Goal: Book appointment/travel/reservation

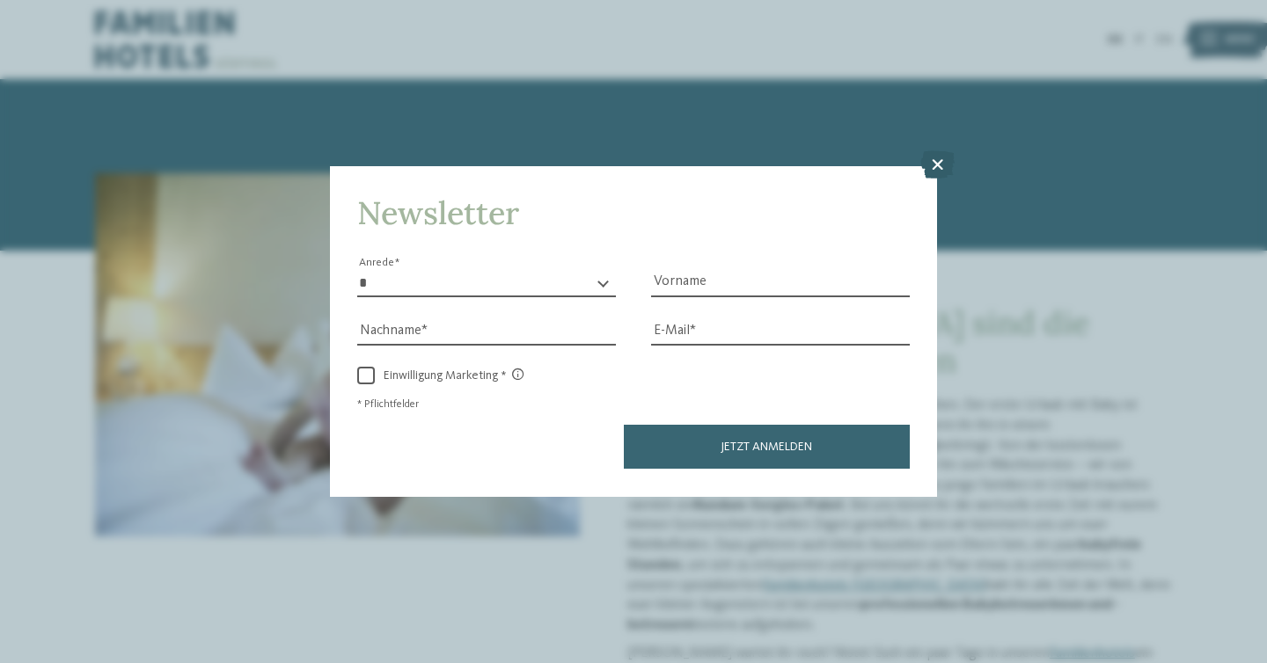
click at [923, 176] on icon at bounding box center [937, 165] width 34 height 28
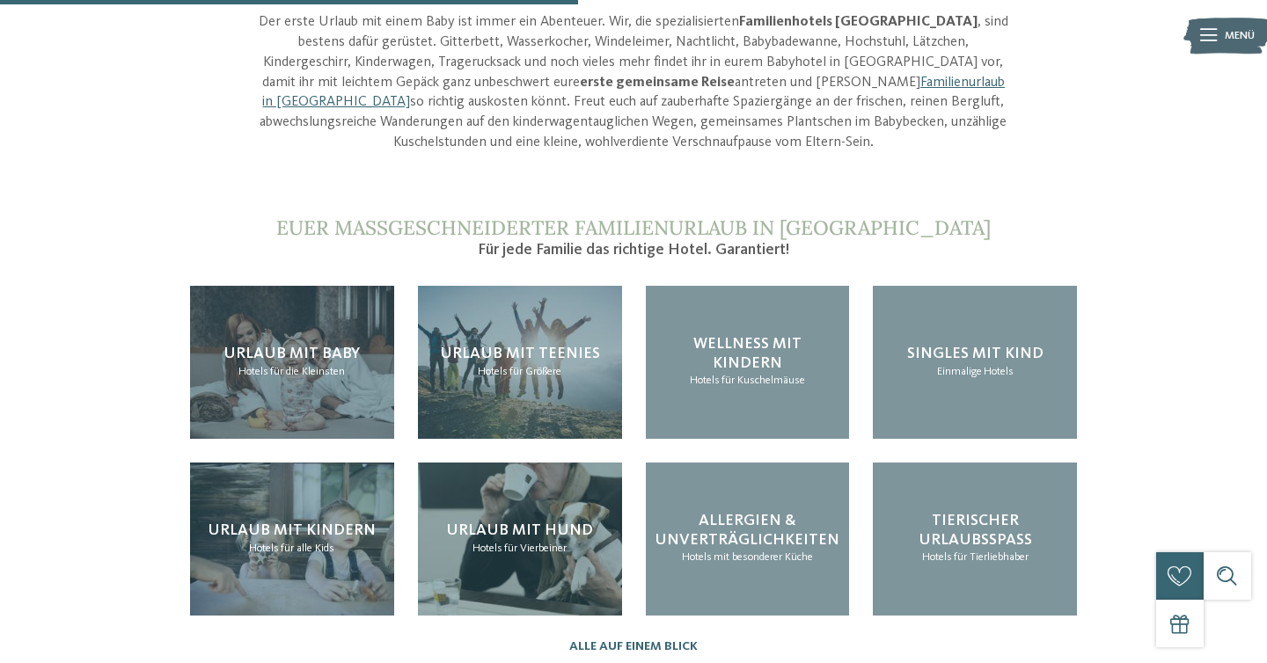
scroll to position [1603, 0]
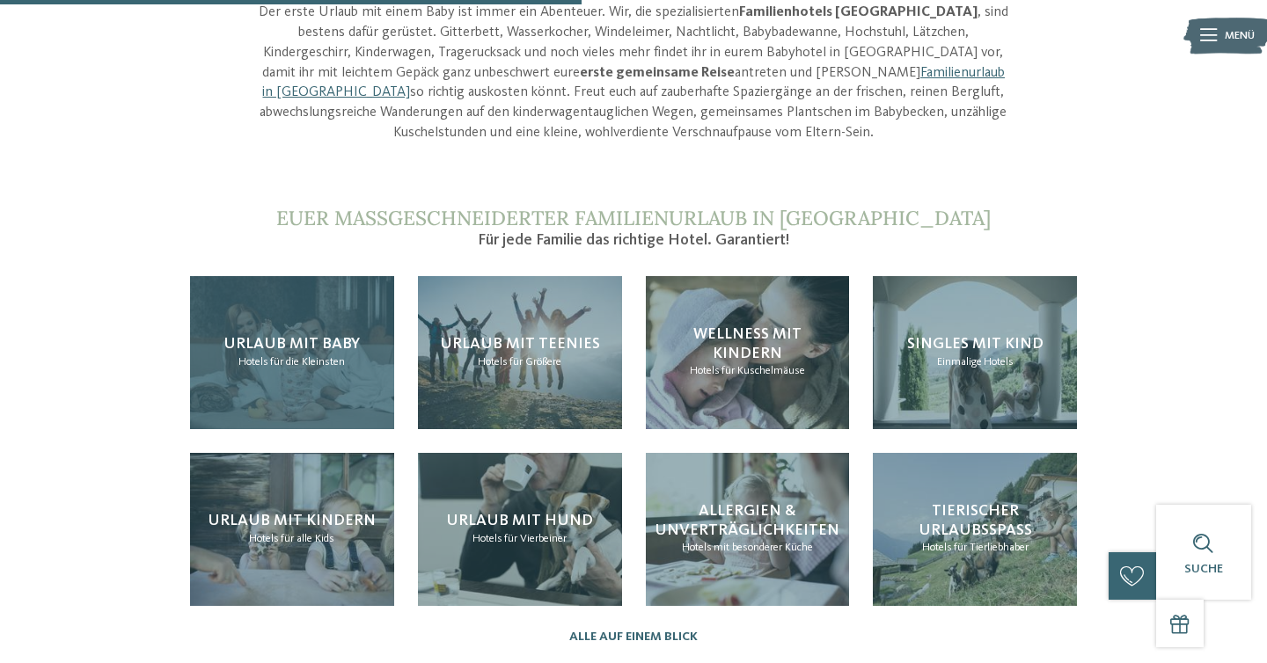
click at [300, 276] on div "Urlaub mit Baby Hotels für die Kleinsten" at bounding box center [292, 352] width 204 height 153
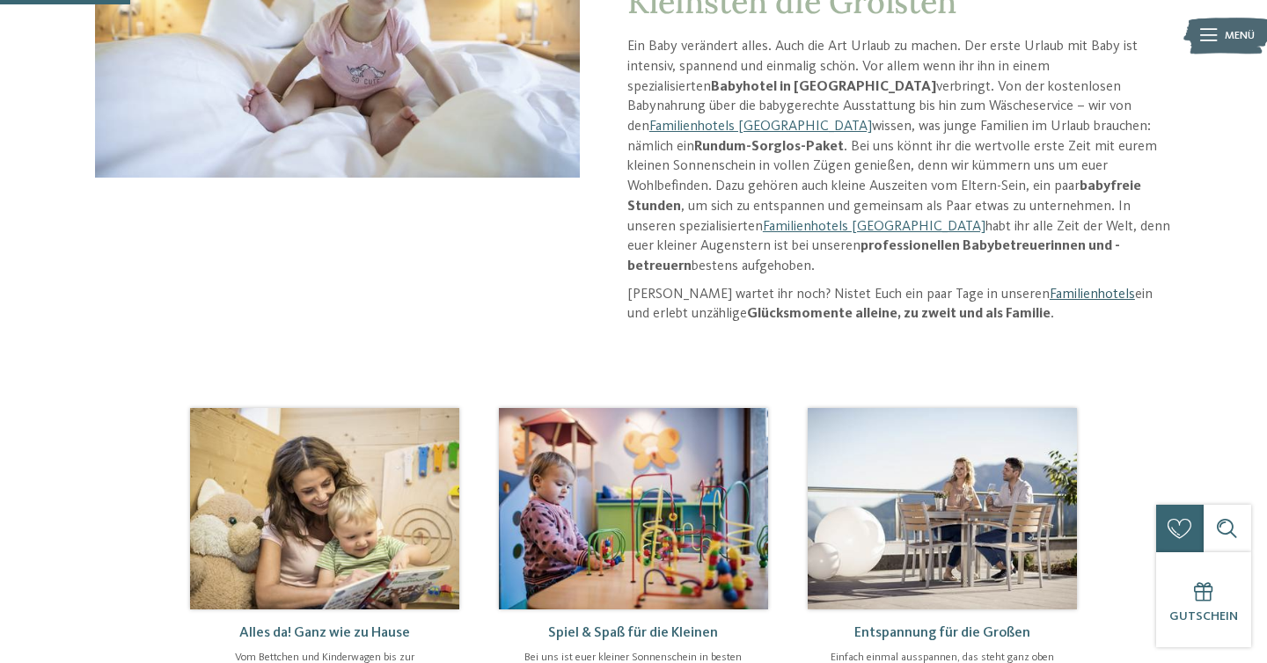
scroll to position [357, 0]
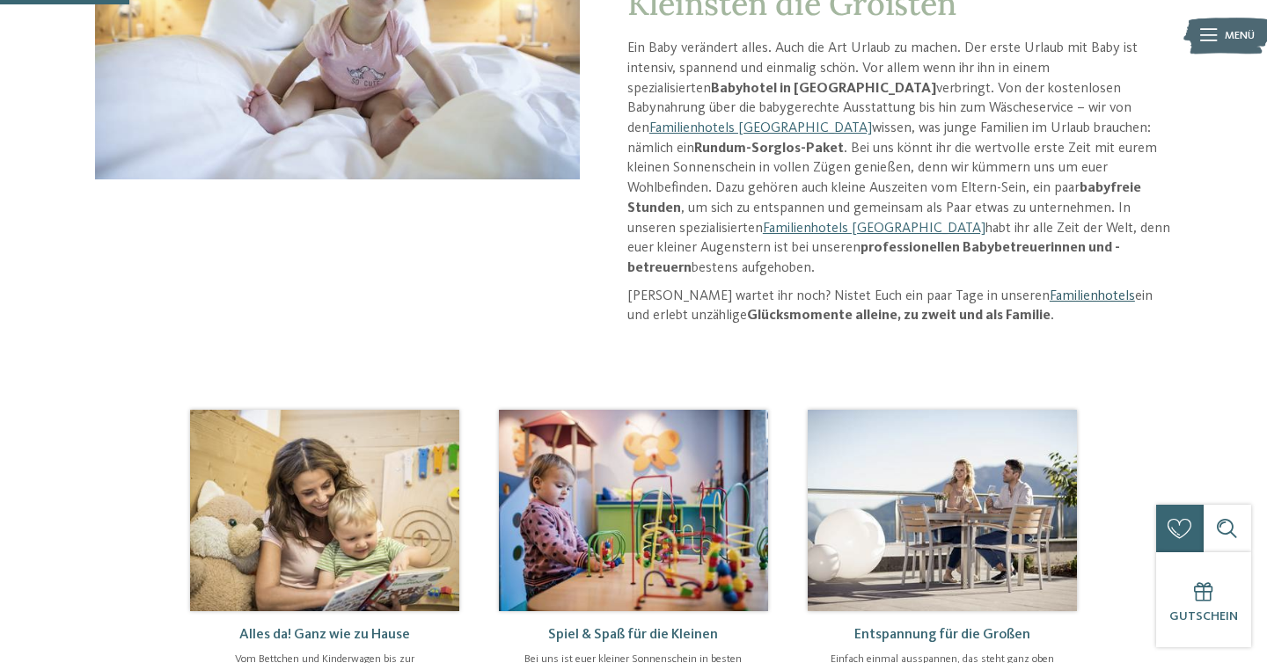
click at [1049, 289] on link "Familienhotels" at bounding box center [1091, 296] width 85 height 14
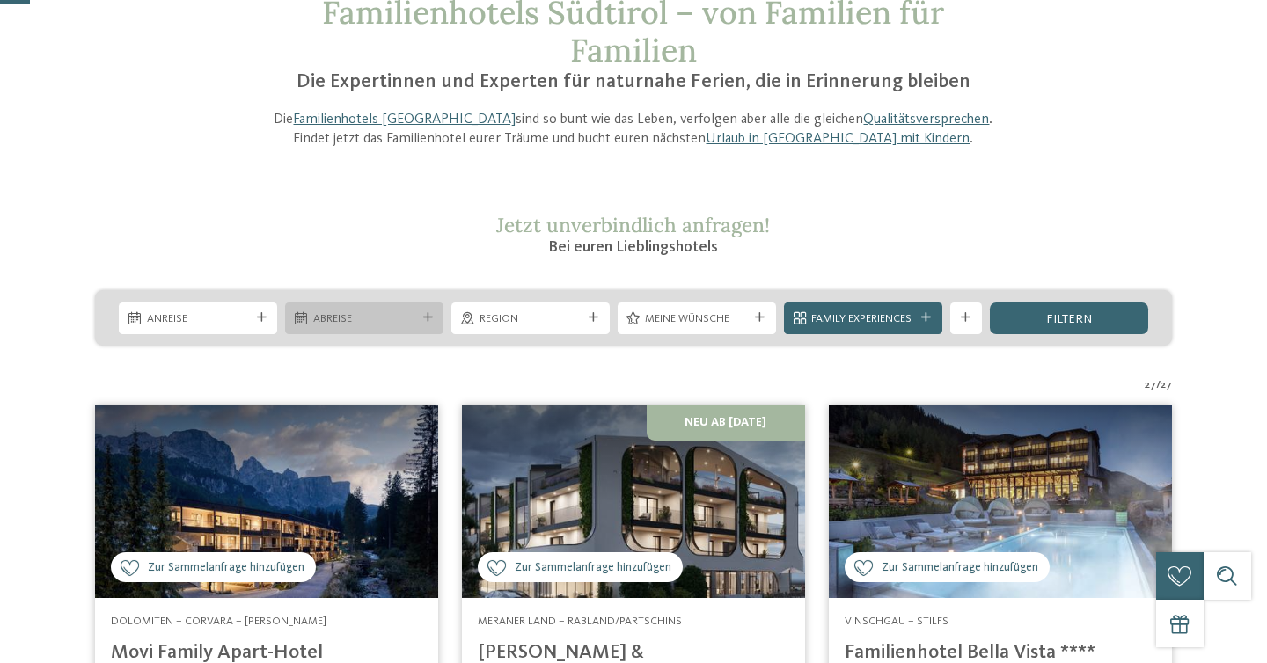
scroll to position [129, 0]
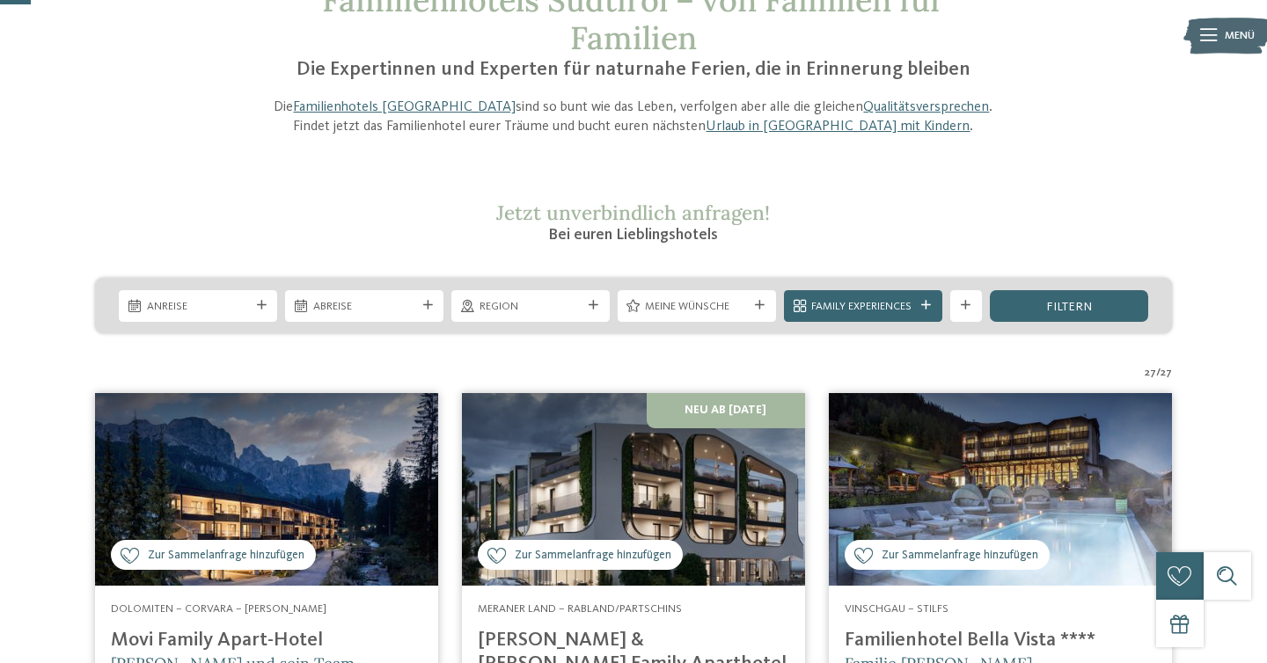
click at [268, 327] on div "Anreise Abreise" at bounding box center [633, 305] width 1077 height 55
click at [245, 307] on span "Anreise" at bounding box center [198, 307] width 103 height 16
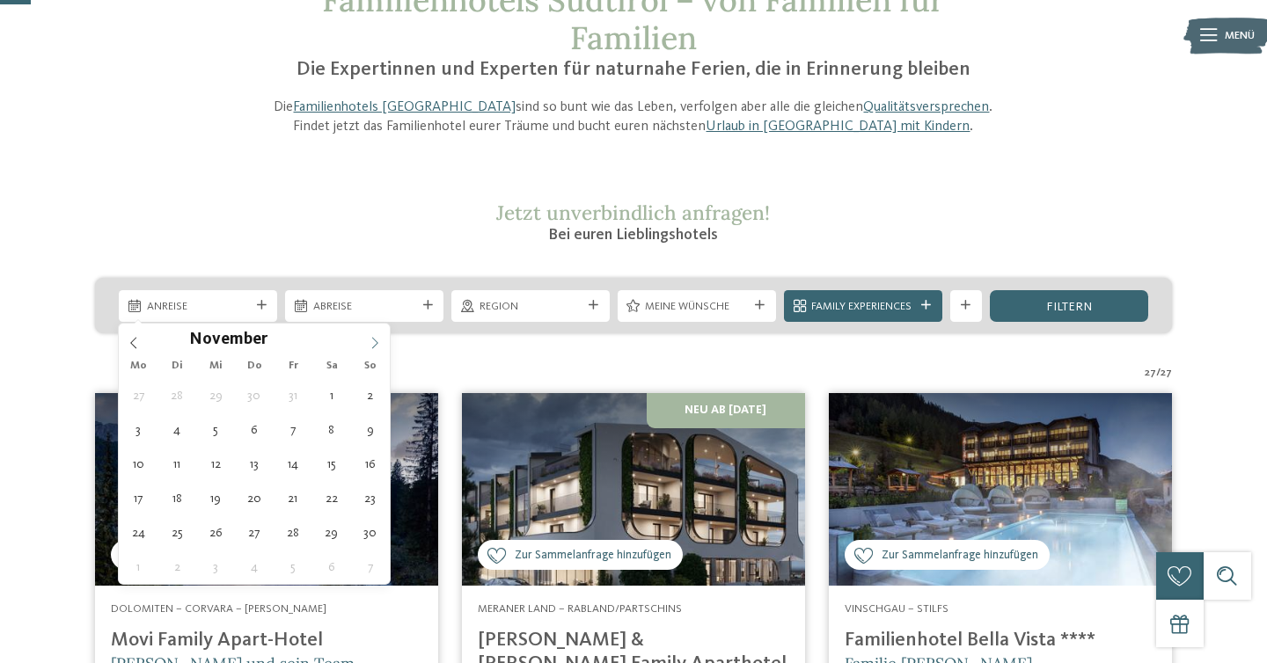
click at [369, 341] on icon at bounding box center [375, 343] width 12 height 12
type input "****"
click at [369, 341] on icon at bounding box center [375, 343] width 12 height 12
type div "24.01.2026"
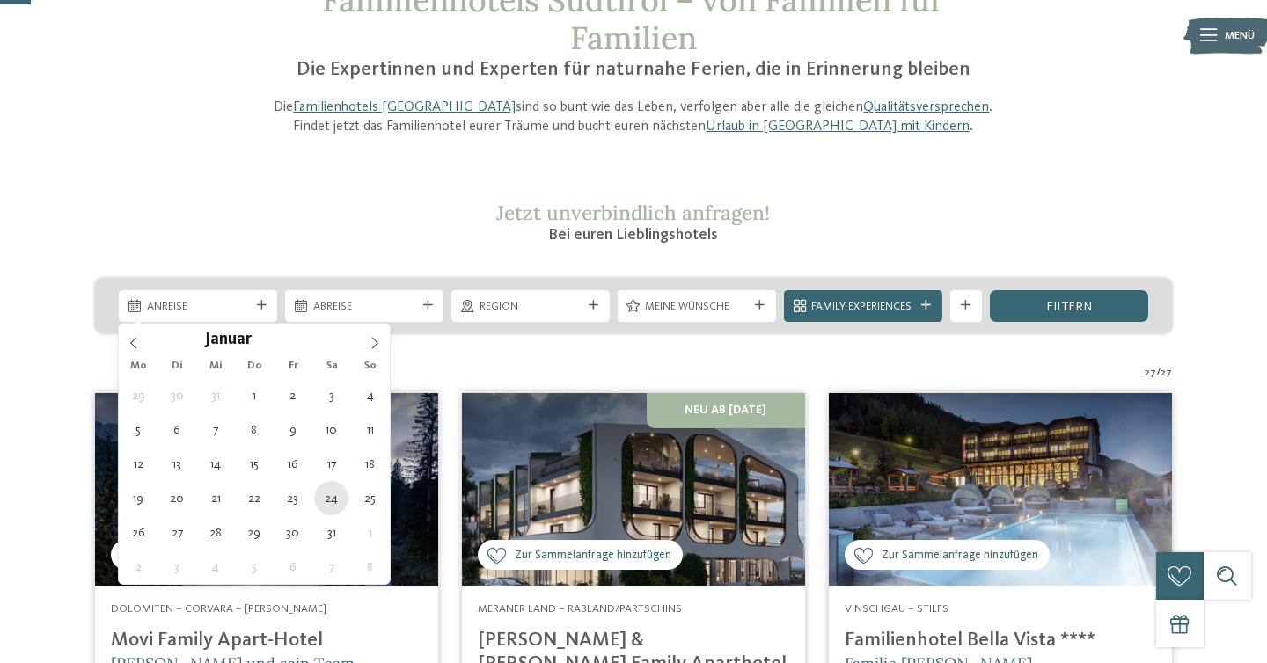
type input "****"
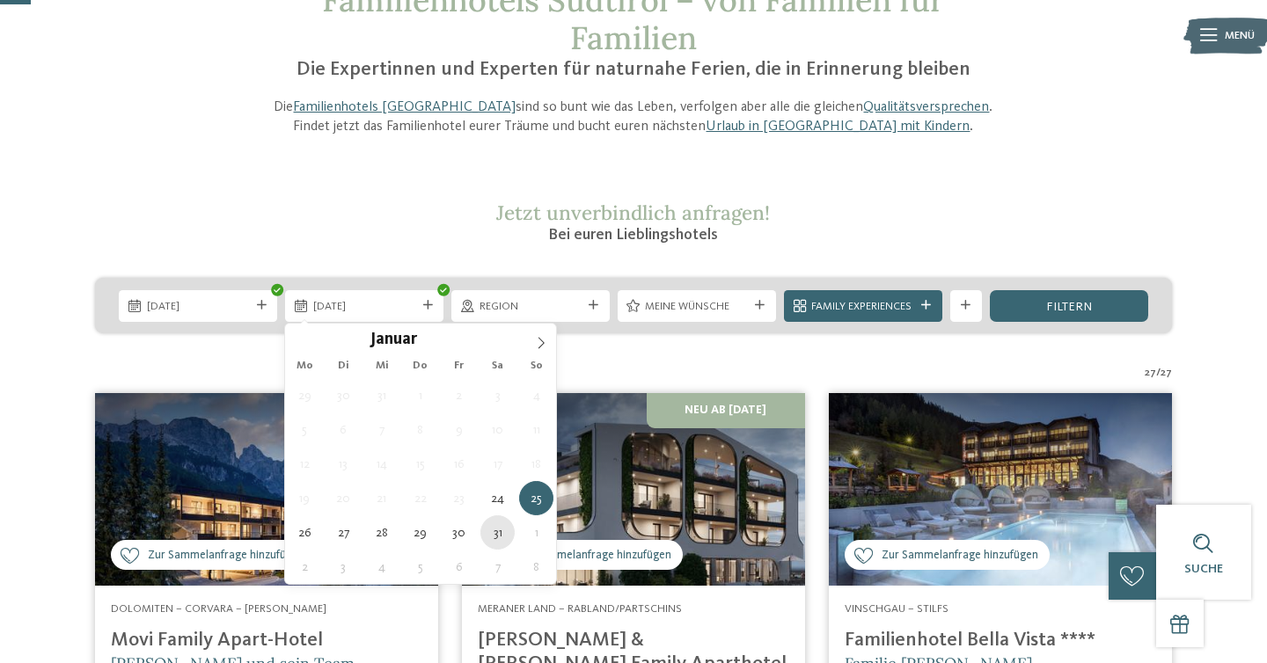
type div "31.01.2026"
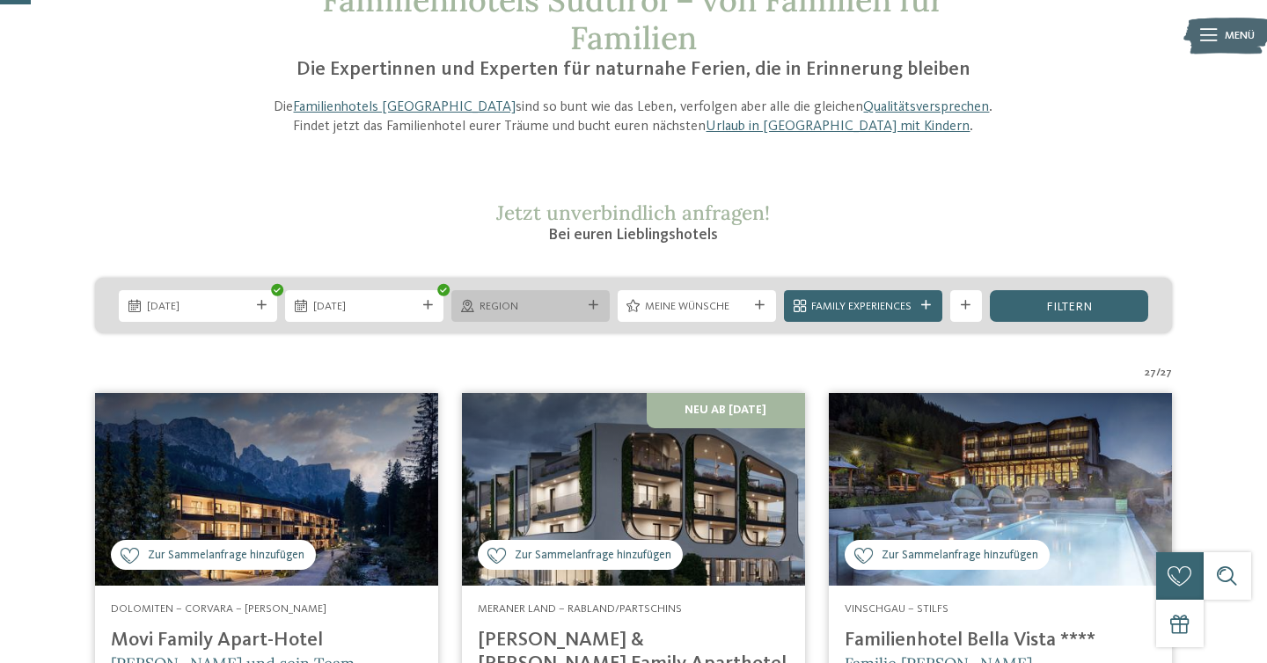
click at [493, 305] on span "Region" at bounding box center [530, 307] width 103 height 16
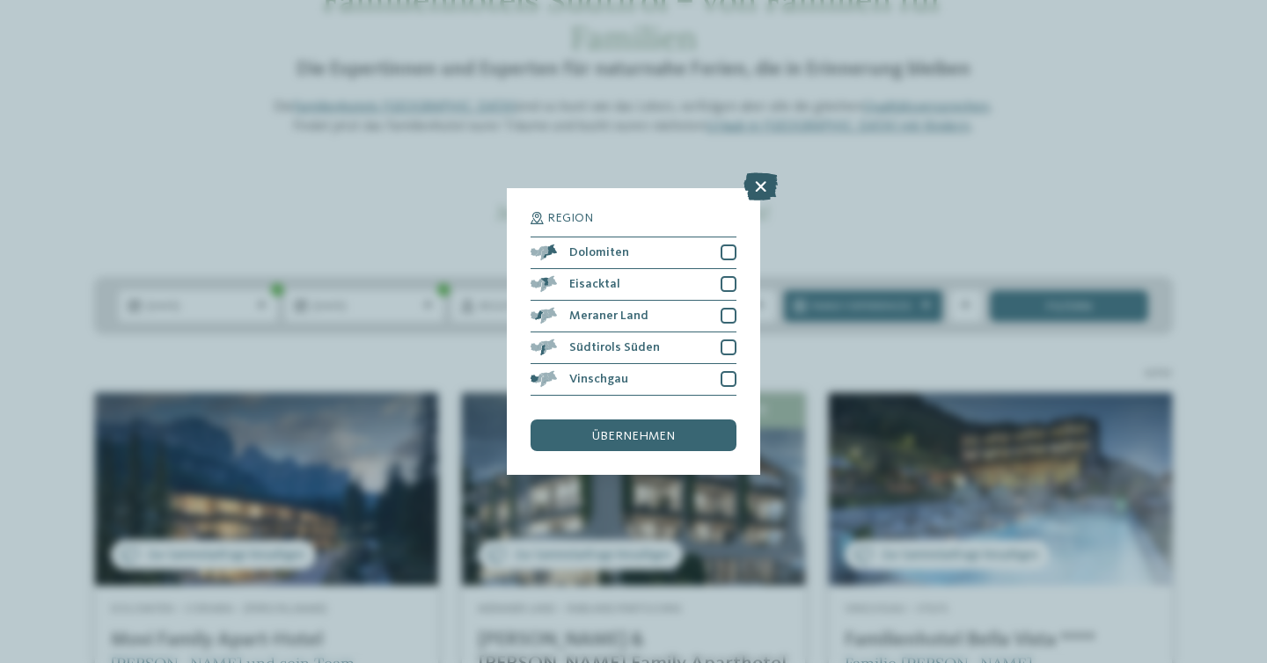
click at [766, 180] on icon at bounding box center [760, 186] width 34 height 28
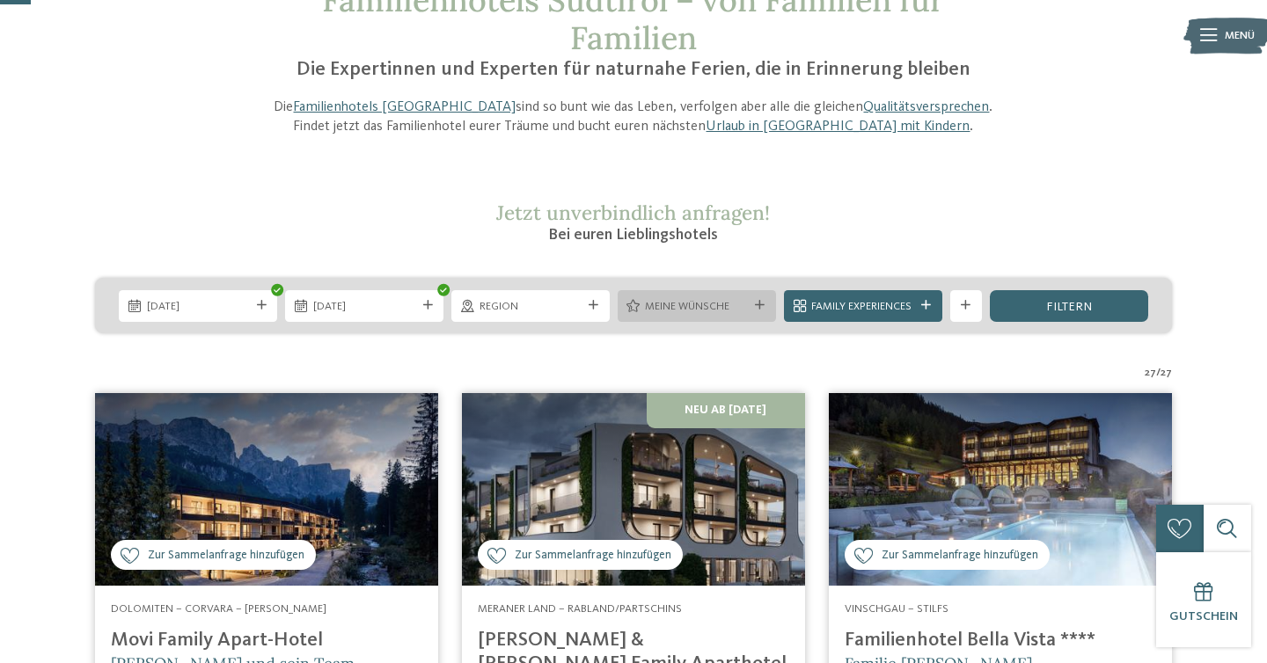
click at [717, 295] on div "Meine Wünsche" at bounding box center [696, 306] width 158 height 32
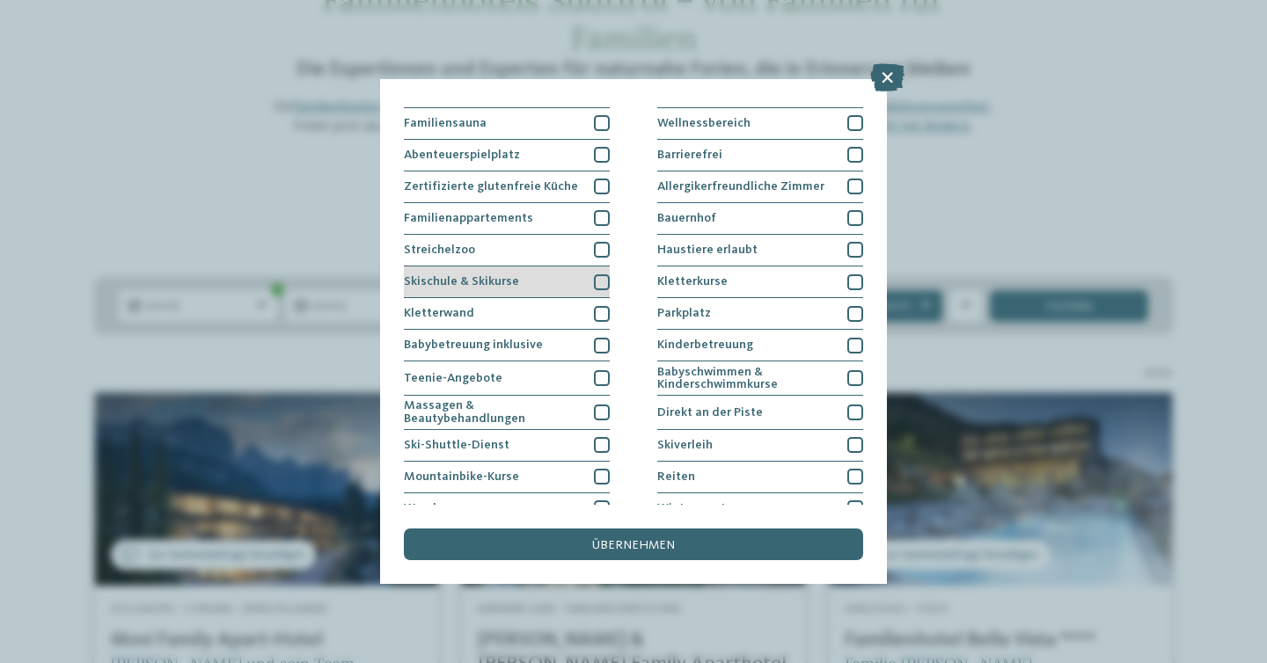
scroll to position [91, 0]
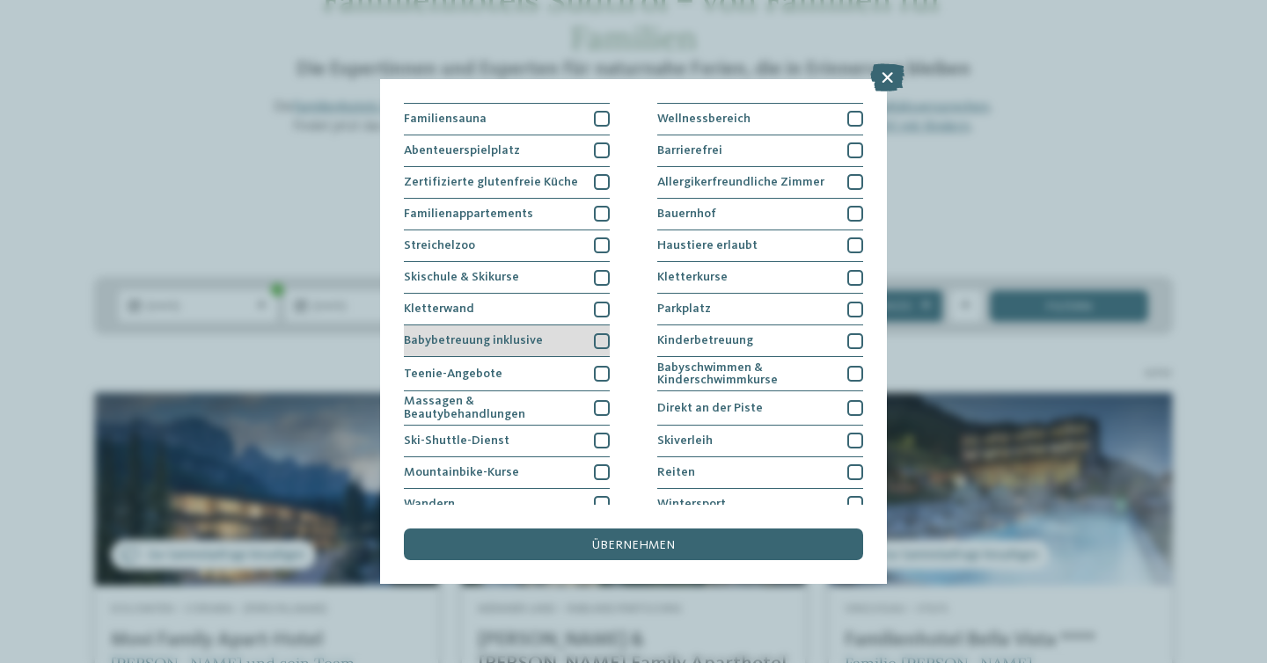
click at [509, 325] on div "Babybetreuung inklusive" at bounding box center [507, 341] width 206 height 32
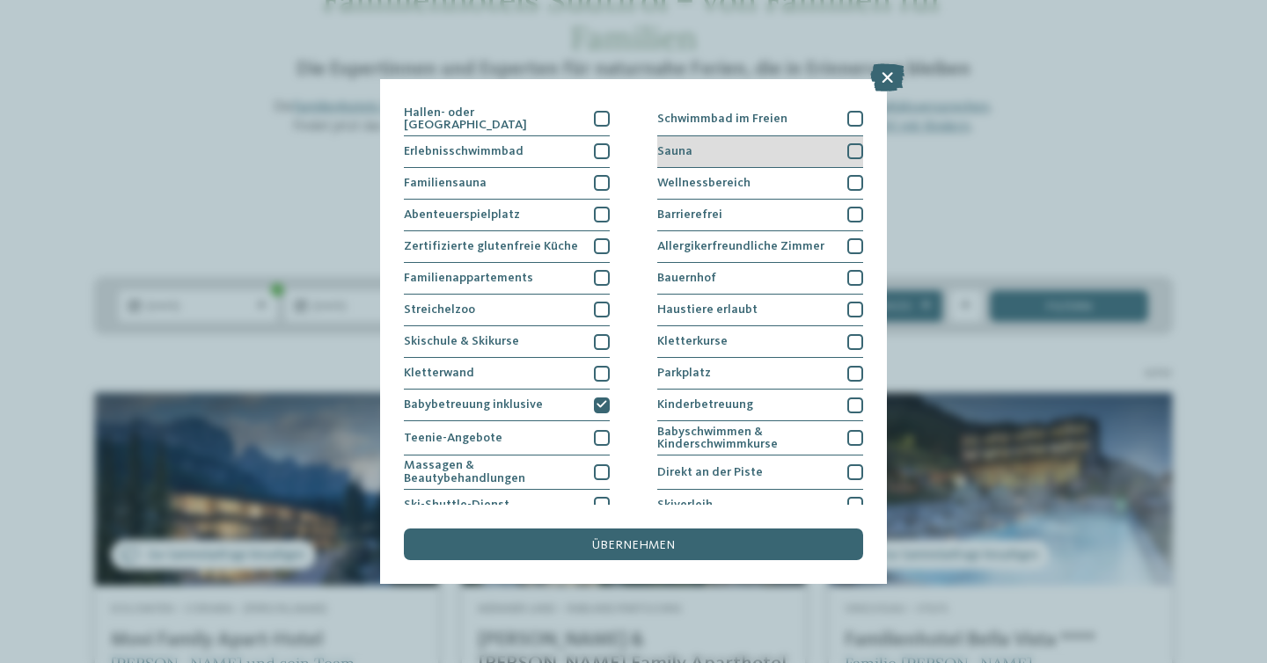
scroll to position [0, 0]
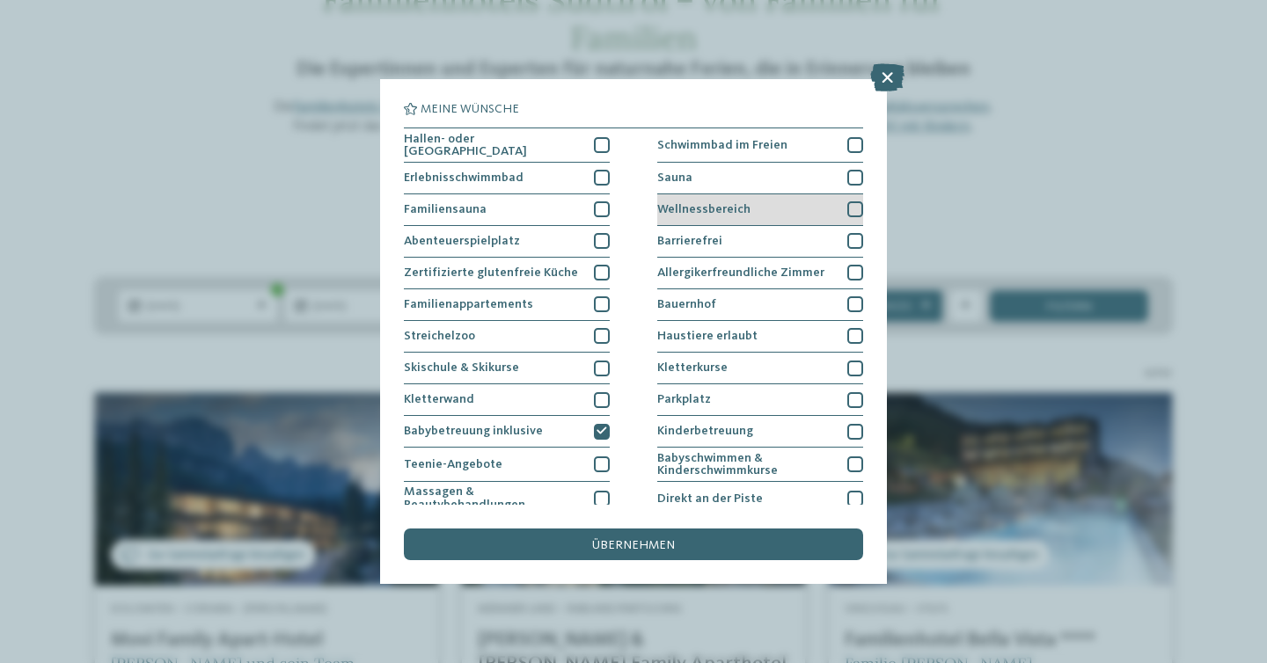
click at [753, 209] on div "Wellnessbereich" at bounding box center [760, 210] width 206 height 32
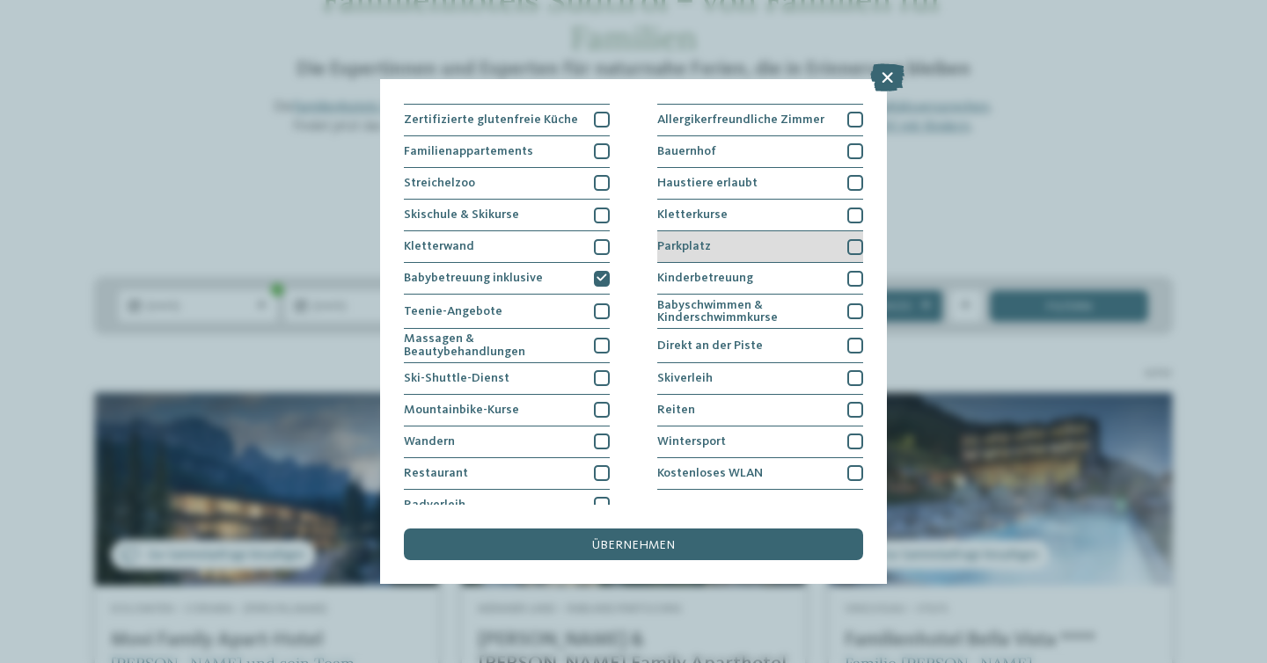
scroll to position [167, 0]
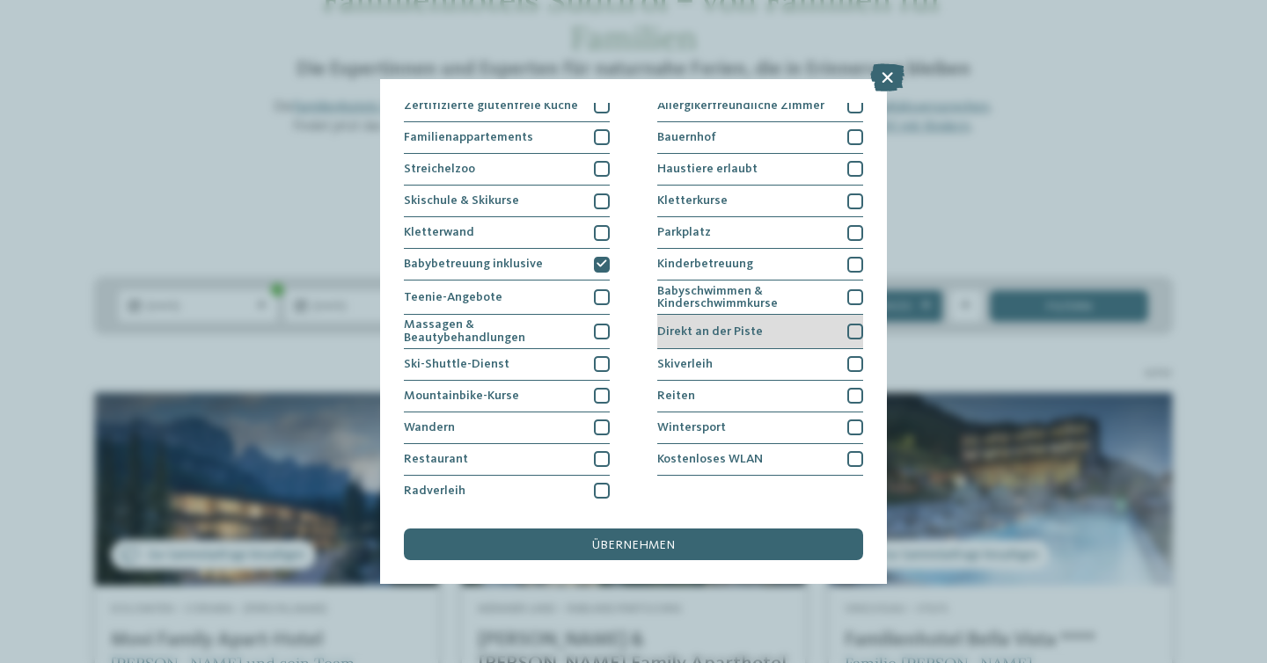
click at [767, 332] on div "Direkt an der Piste" at bounding box center [760, 332] width 206 height 34
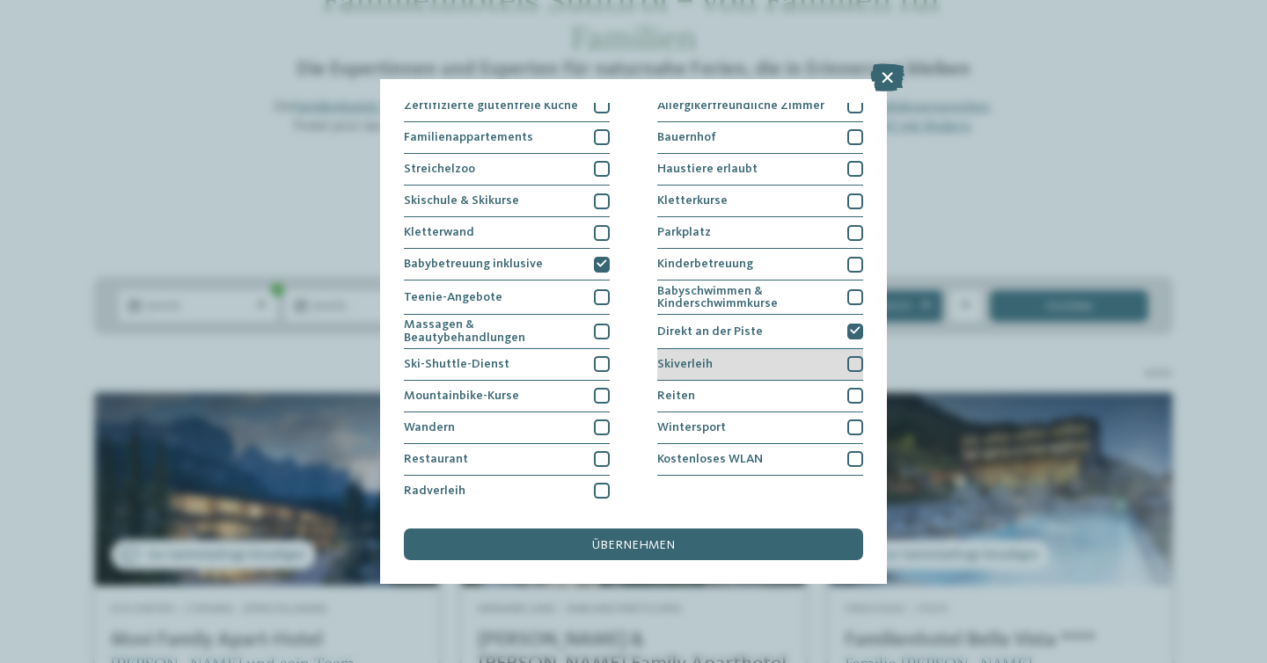
click at [750, 358] on div "Skiverleih" at bounding box center [760, 365] width 206 height 32
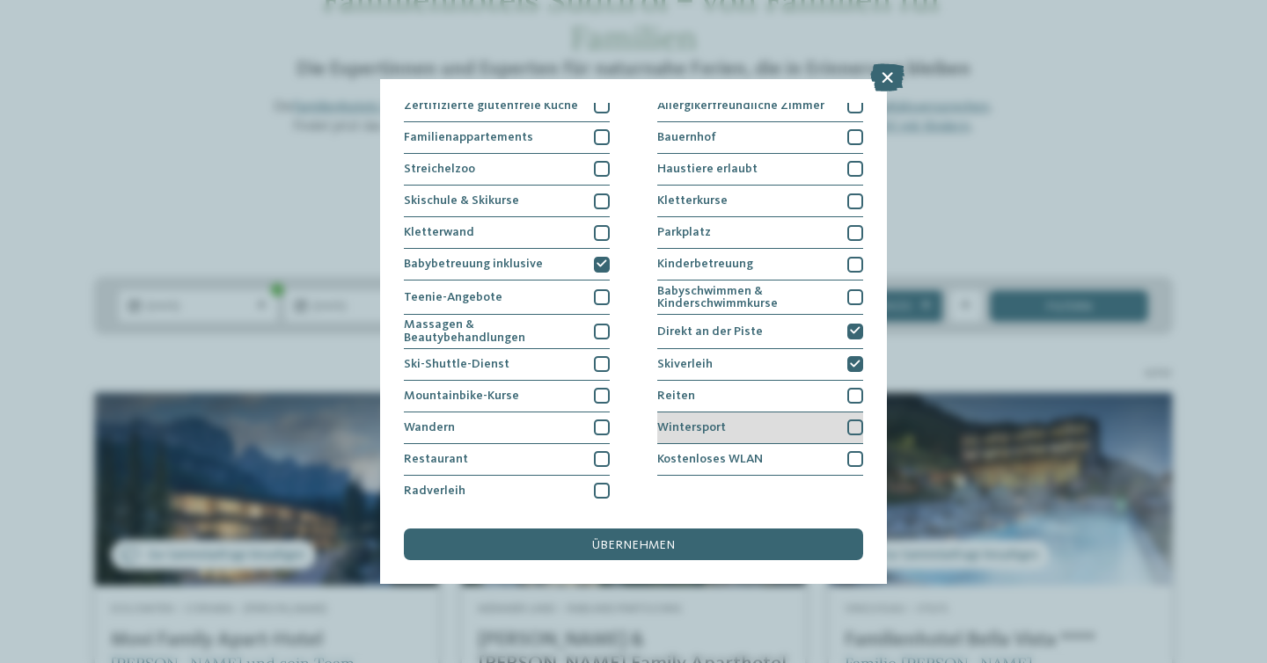
click at [707, 428] on span "Wintersport" at bounding box center [691, 427] width 69 height 12
click at [710, 467] on div "Kostenloses WLAN" at bounding box center [760, 460] width 206 height 32
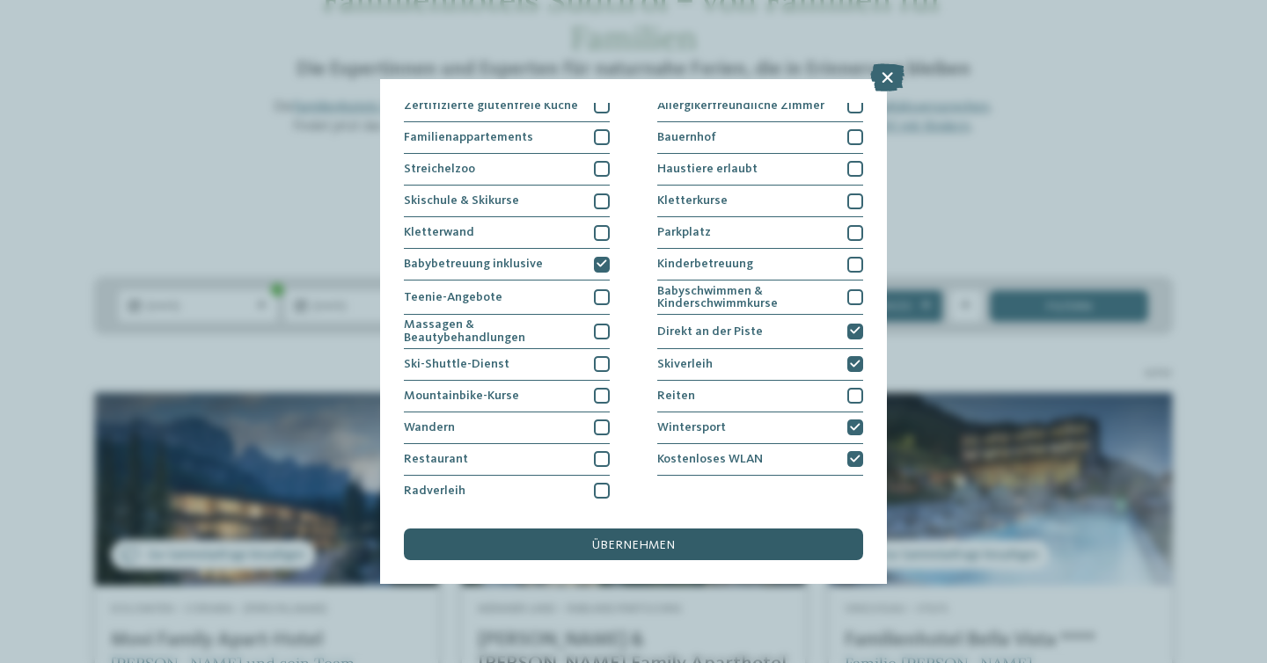
click at [671, 550] on span "übernehmen" at bounding box center [633, 545] width 83 height 12
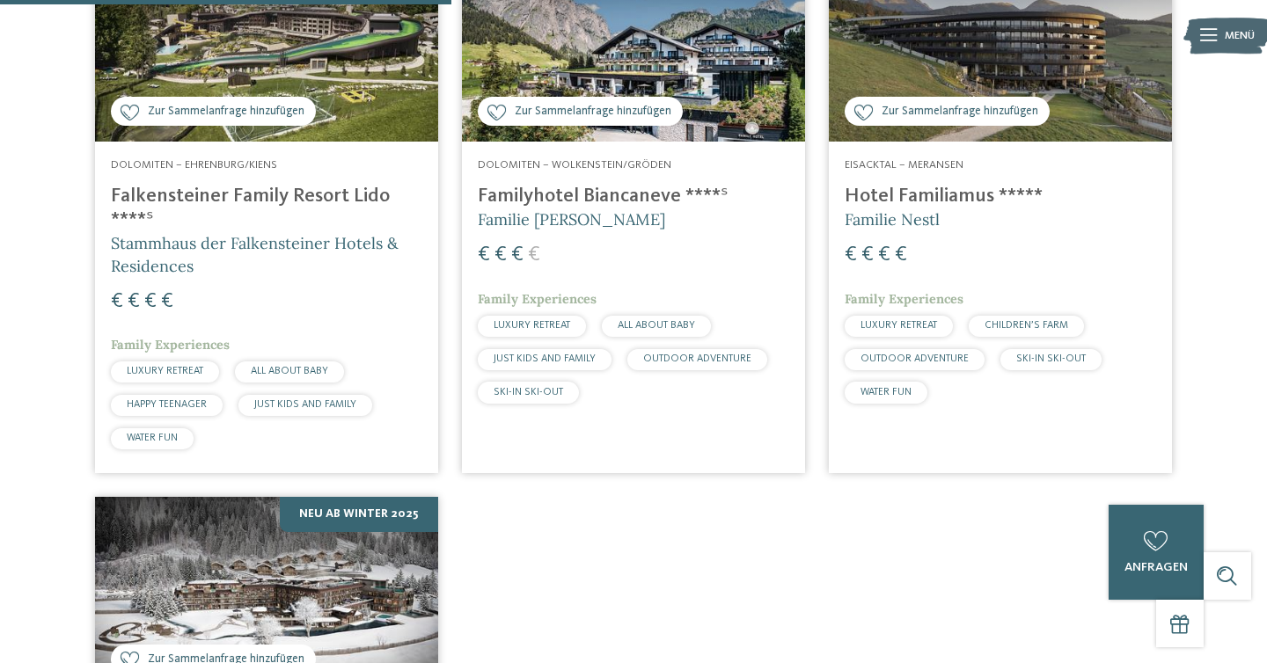
scroll to position [572, 0]
